Goal: Use online tool/utility

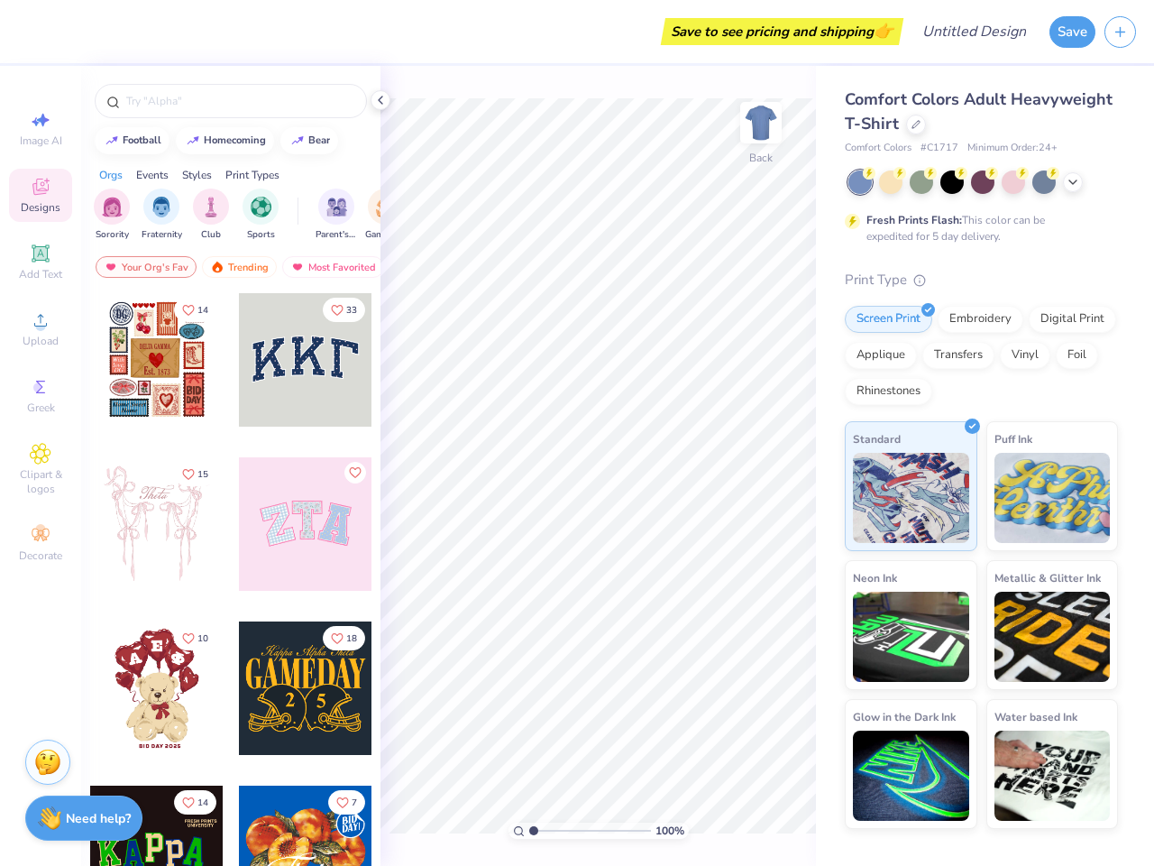
click at [1072, 32] on button "Save" at bounding box center [1073, 32] width 46 height 32
click at [1120, 32] on line "button" at bounding box center [1120, 32] width 9 height 0
click at [41, 128] on icon at bounding box center [41, 120] width 22 height 22
click at [41, 195] on icon at bounding box center [41, 187] width 22 height 22
click at [41, 262] on icon at bounding box center [41, 254] width 22 height 22
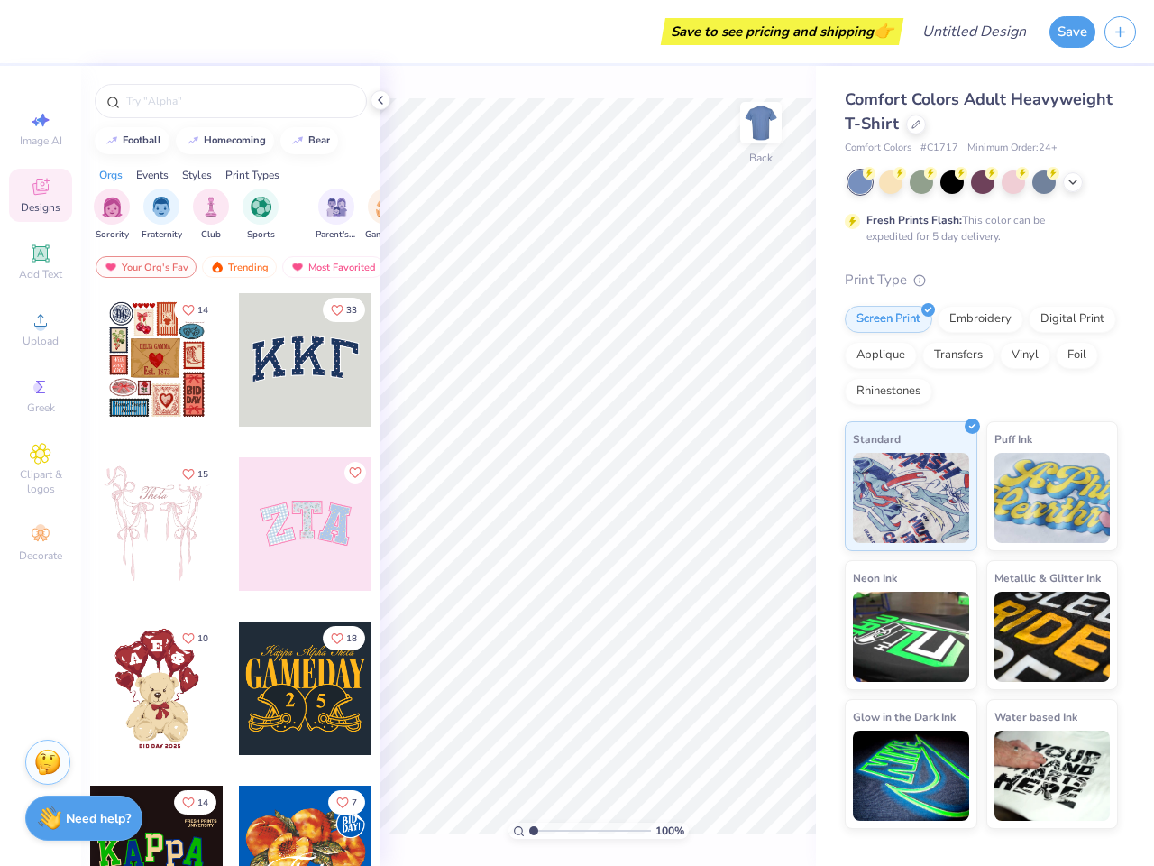
click at [41, 328] on circle at bounding box center [40, 326] width 10 height 10
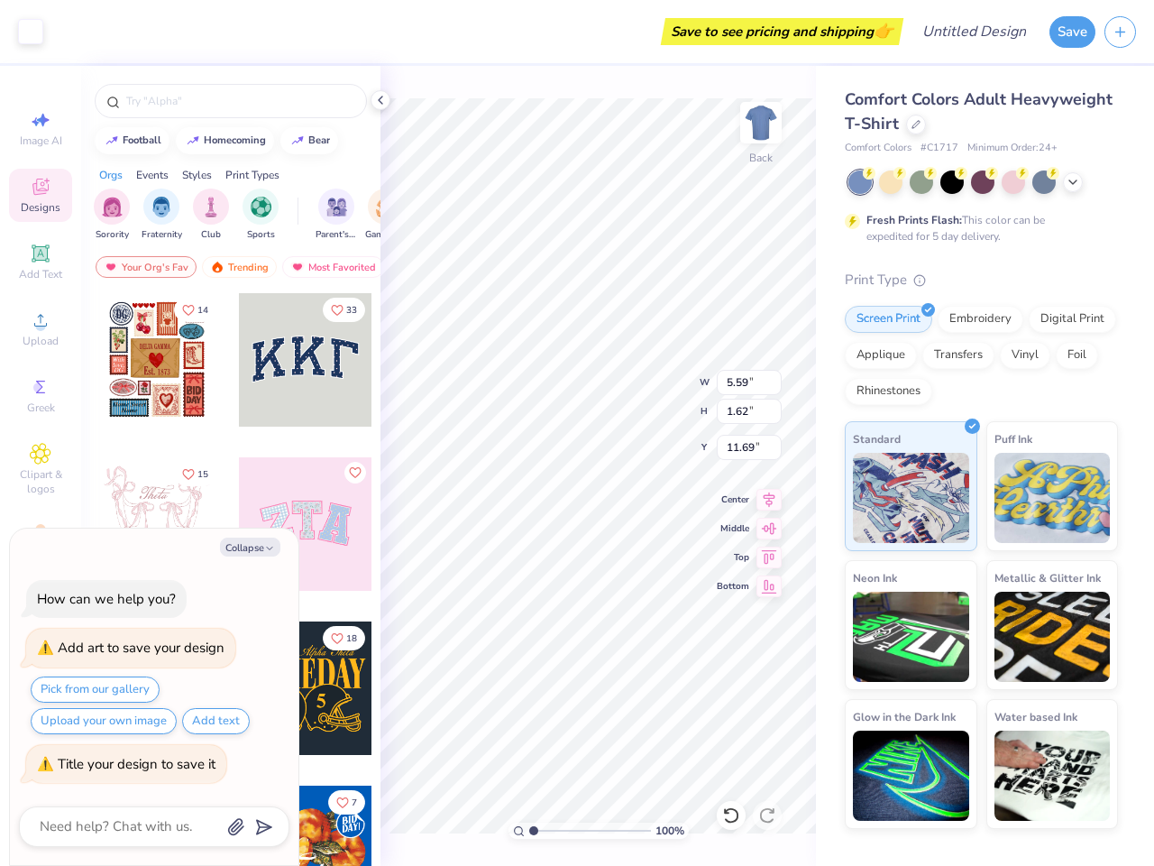
click at [41, 395] on icon at bounding box center [41, 387] width 22 height 22
click at [41, 469] on span "Clipart & logos" at bounding box center [40, 481] width 63 height 29
